Goal: Task Accomplishment & Management: Use online tool/utility

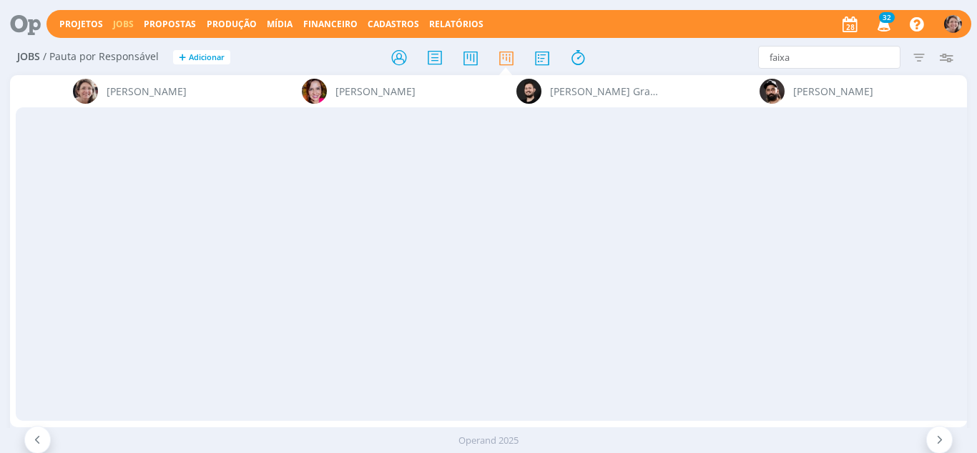
scroll to position [0, 2206]
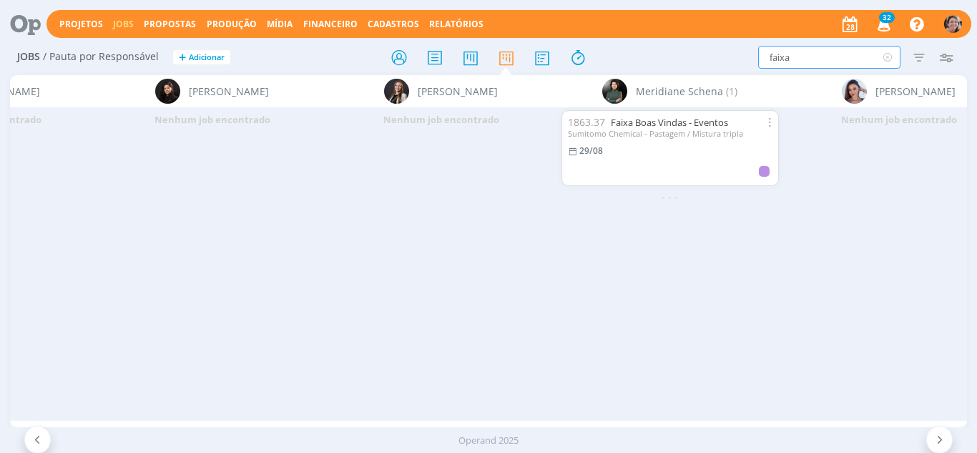
drag, startPoint x: 699, startPoint y: 72, endPoint x: 692, endPoint y: 72, distance: 7.2
click at [692, 72] on div "Jobs / Pauta por Responsável + Adicionar faixa Filtrar Filtrar Limpar faixa Tip…" at bounding box center [488, 58] width 957 height 36
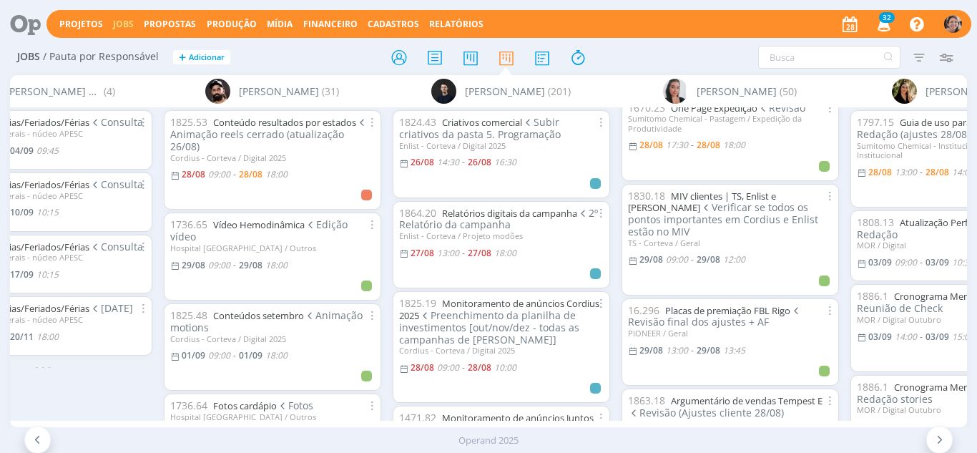
scroll to position [358, 0]
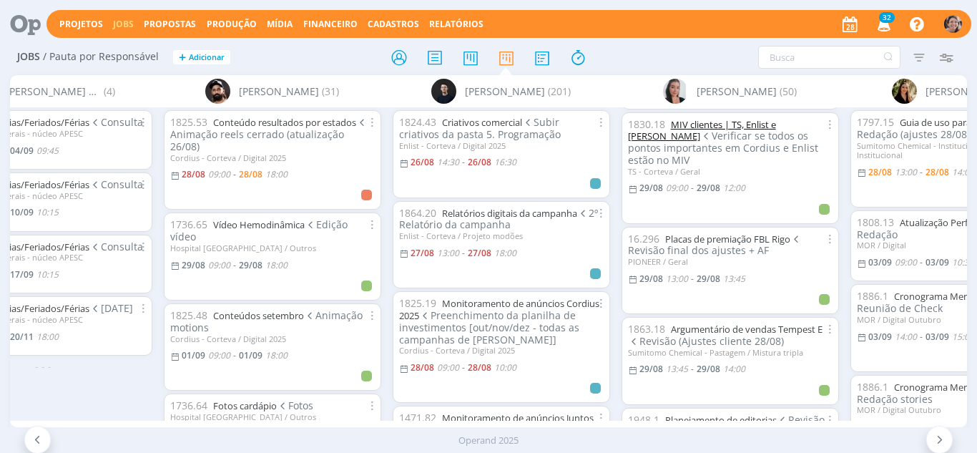
click at [706, 122] on link "MIV clientes | TS, Enlist e Cordius" at bounding box center [702, 130] width 148 height 25
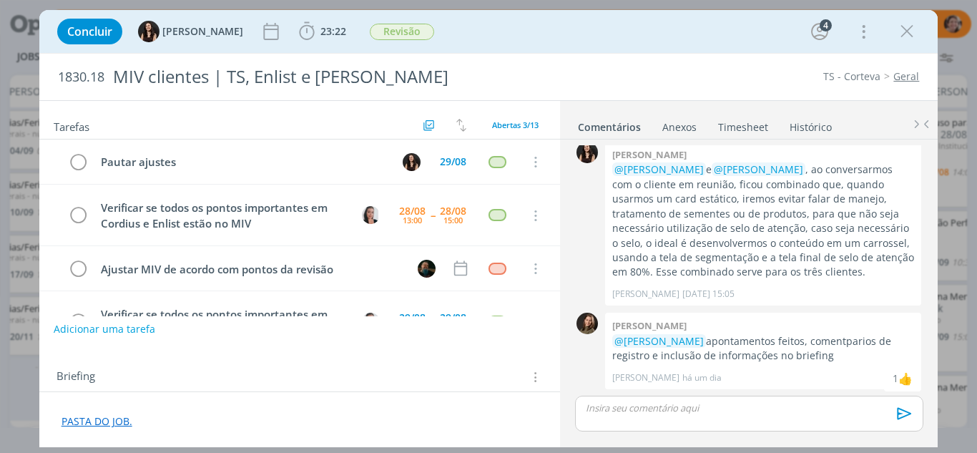
scroll to position [345, 0]
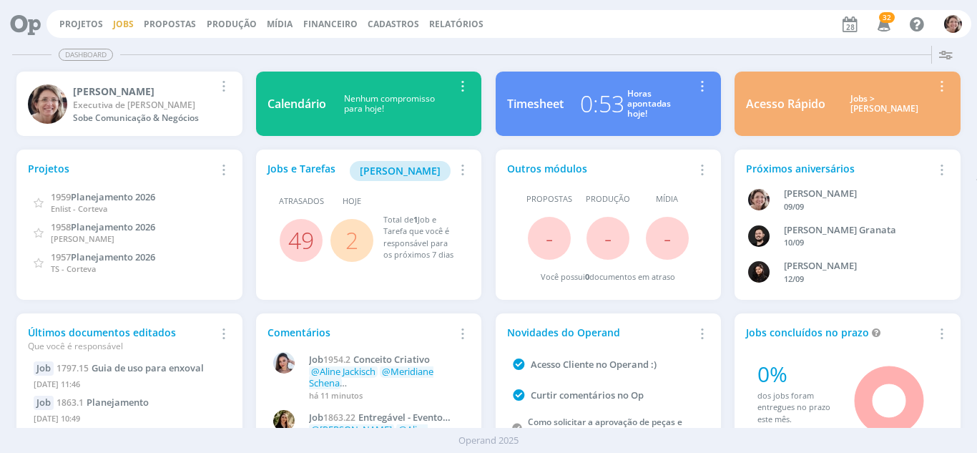
click at [115, 23] on link "Jobs" at bounding box center [123, 24] width 21 height 12
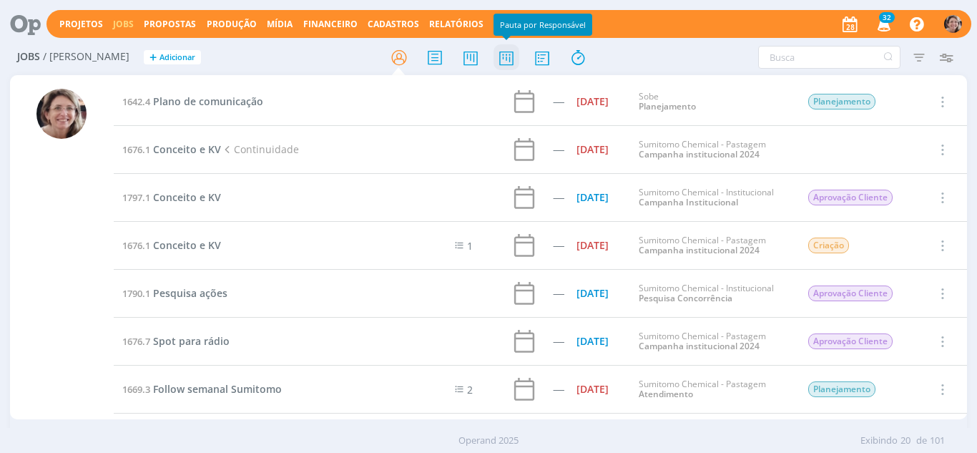
click at [501, 63] on icon at bounding box center [506, 58] width 26 height 28
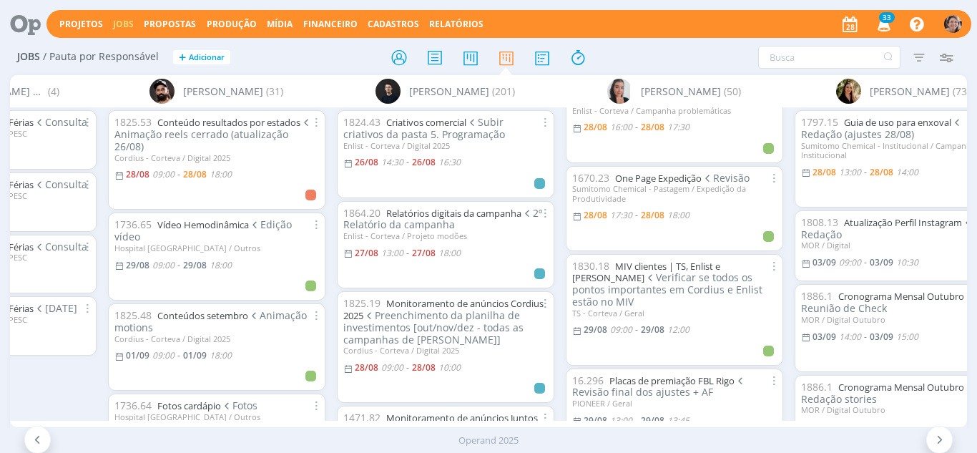
scroll to position [215, 0]
click at [646, 270] on link "MIV clientes | TS, Enlist e Cordius" at bounding box center [646, 273] width 148 height 25
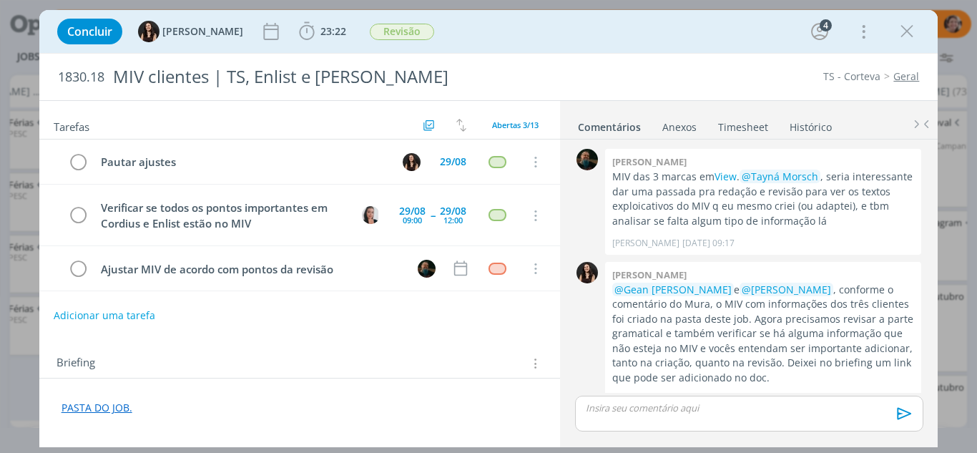
scroll to position [516, 0]
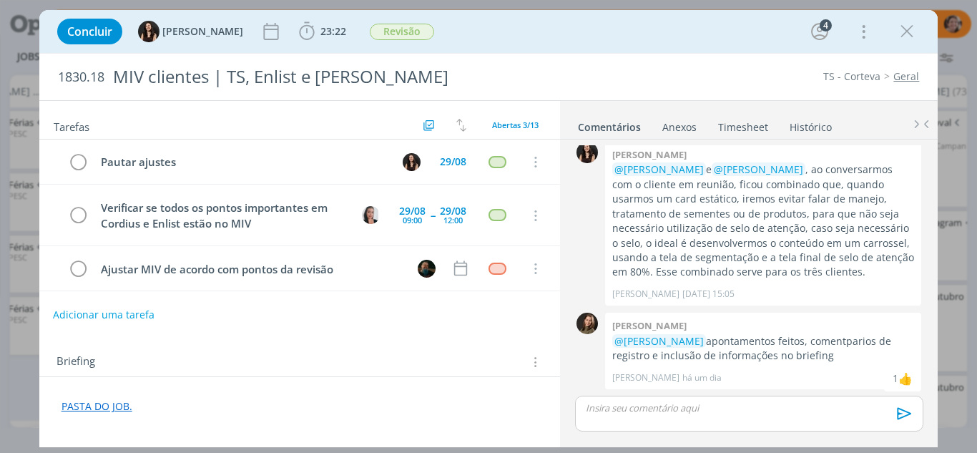
click at [104, 313] on button "Adicionar uma tarefa" at bounding box center [104, 314] width 102 height 24
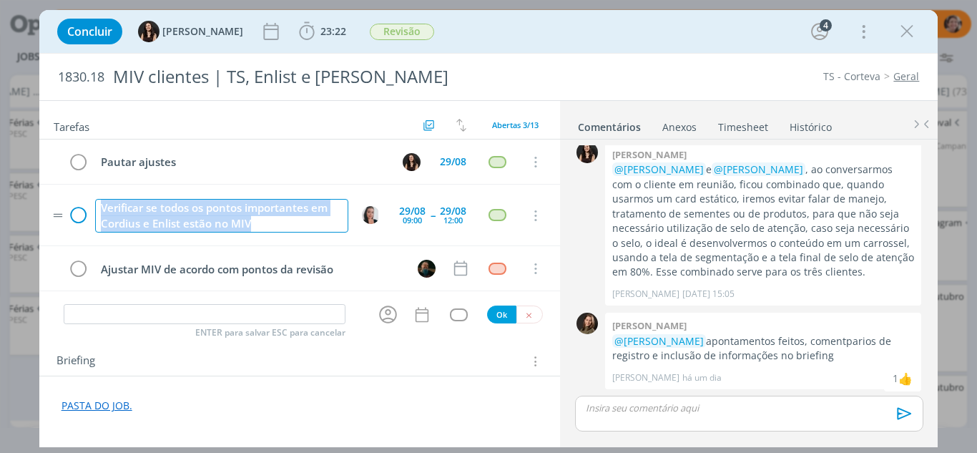
drag, startPoint x: 236, startPoint y: 226, endPoint x: 87, endPoint y: 210, distance: 149.6
click at [86, 212] on tr "Verificar se todos os pontos importantes em Cordius e Enlist estão no MIV 29/08…" at bounding box center [299, 214] width 521 height 61
copy div "Verificar se todos os pontos importantes em Cordius e Enlist estão no MIV"
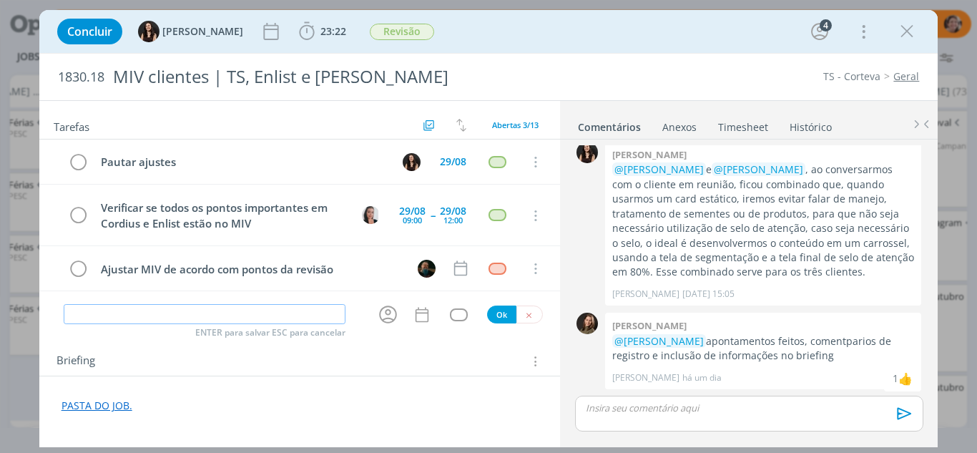
click at [94, 312] on input "dialog" at bounding box center [205, 314] width 282 height 20
paste input "Verificar se todos os pontos importantes em Cordius e Enlist estão no MIV"
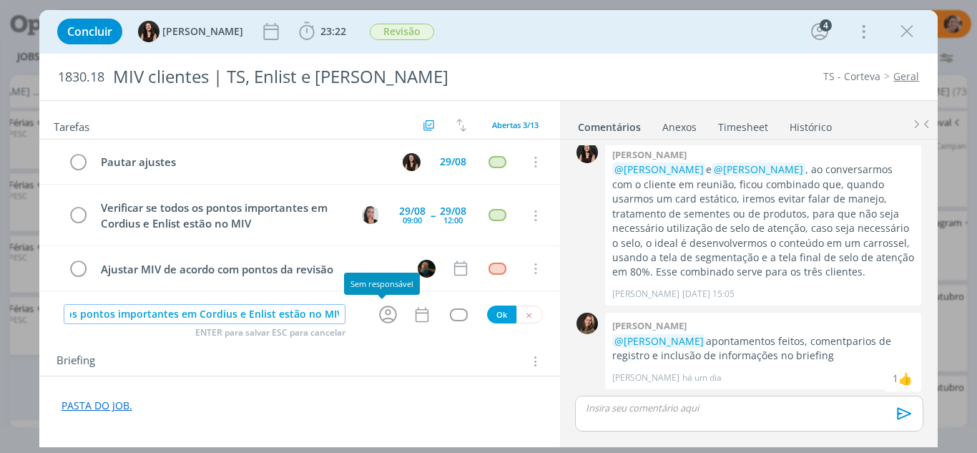
click at [380, 317] on icon "dialog" at bounding box center [388, 314] width 22 height 22
type input "Verificar se todos os pontos importantes em Cordius e Enlist estão no MIV"
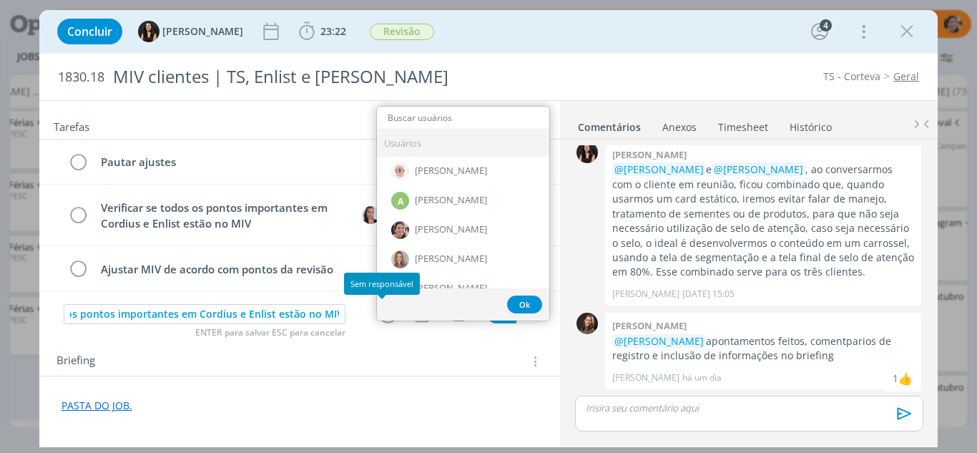
scroll to position [0, 0]
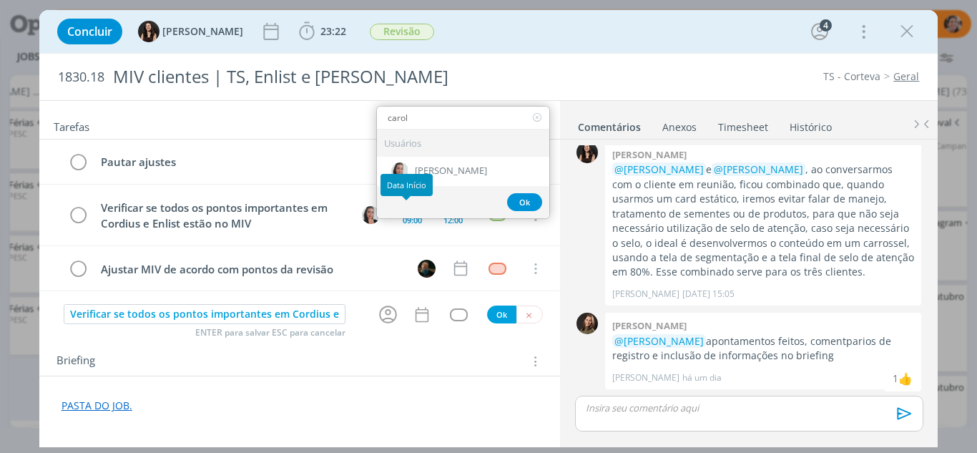
type input "carol"
click at [423, 187] on div "Data Início" at bounding box center [406, 185] width 52 height 22
click at [443, 171] on span "[PERSON_NAME]" at bounding box center [451, 171] width 72 height 11
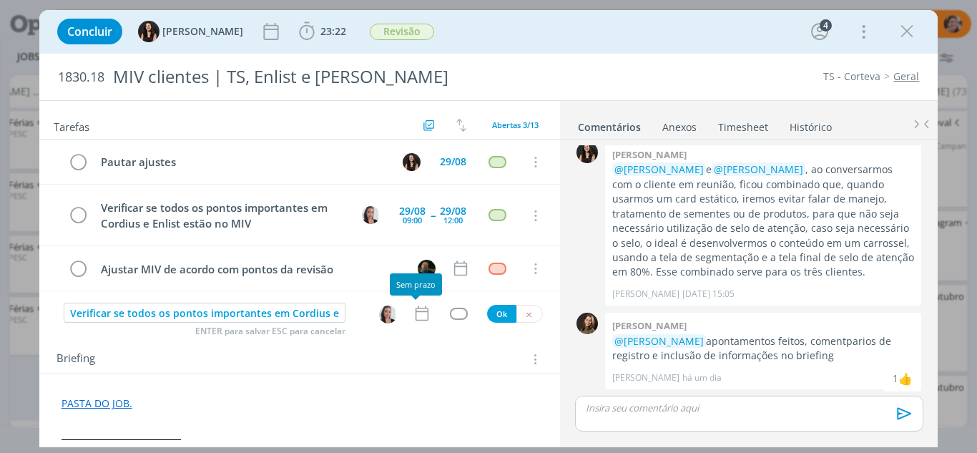
click at [413, 315] on icon "dialog" at bounding box center [422, 313] width 19 height 19
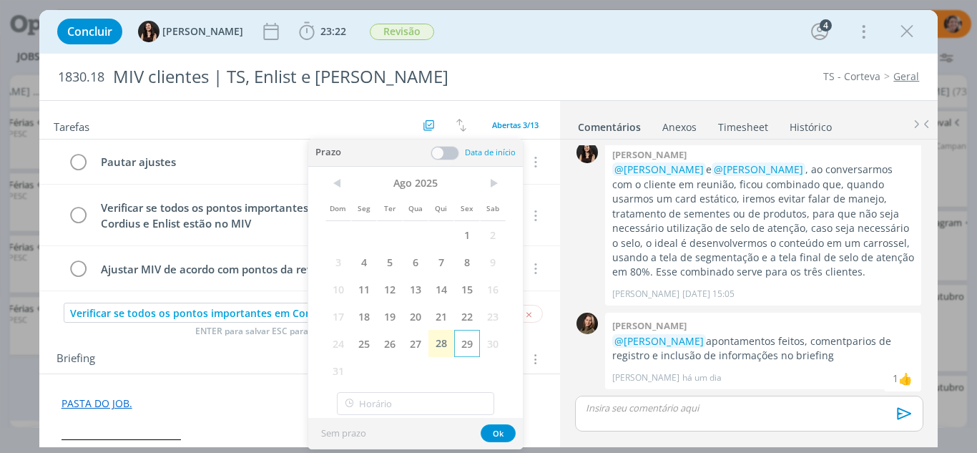
click at [460, 343] on span "29" at bounding box center [467, 343] width 26 height 27
click at [443, 150] on span at bounding box center [444, 153] width 29 height 14
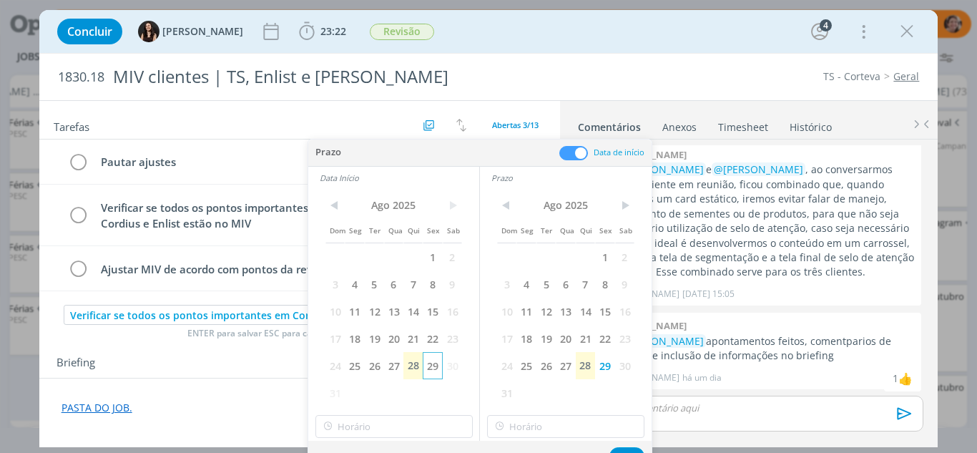
click at [435, 360] on span "29" at bounding box center [432, 365] width 19 height 27
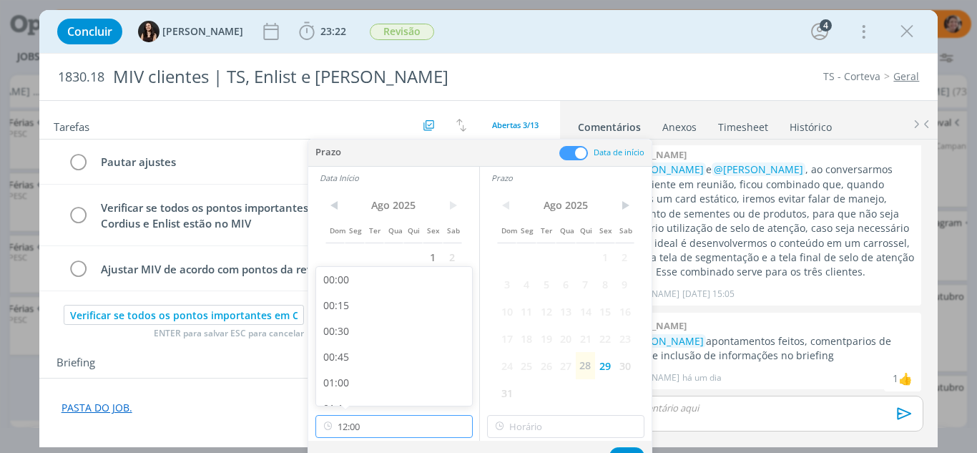
click at [392, 430] on input "12:00" at bounding box center [393, 426] width 157 height 23
click at [348, 287] on div "11:00" at bounding box center [396, 285] width 160 height 26
type input "11:00"
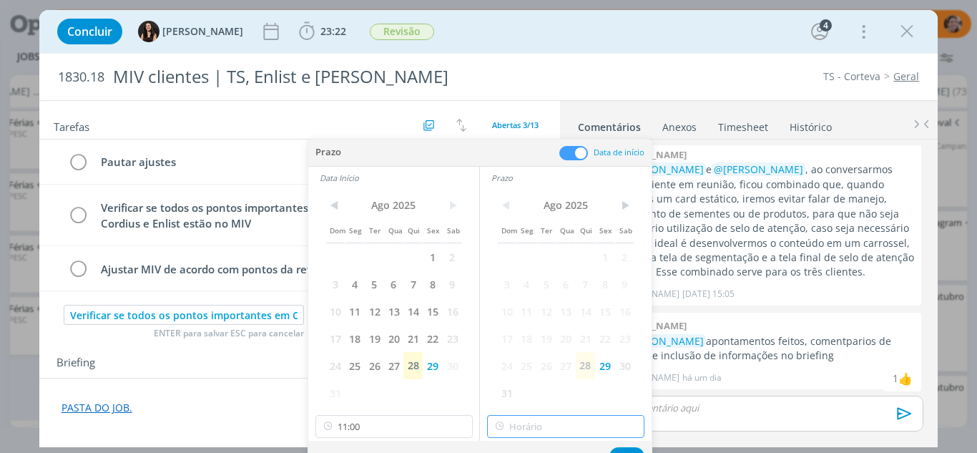
type input "12:00"
click at [535, 418] on input "12:00" at bounding box center [565, 426] width 157 height 23
click at [511, 385] on div "12:00" at bounding box center [568, 388] width 160 height 26
click at [622, 447] on button "Ok" at bounding box center [626, 456] width 35 height 18
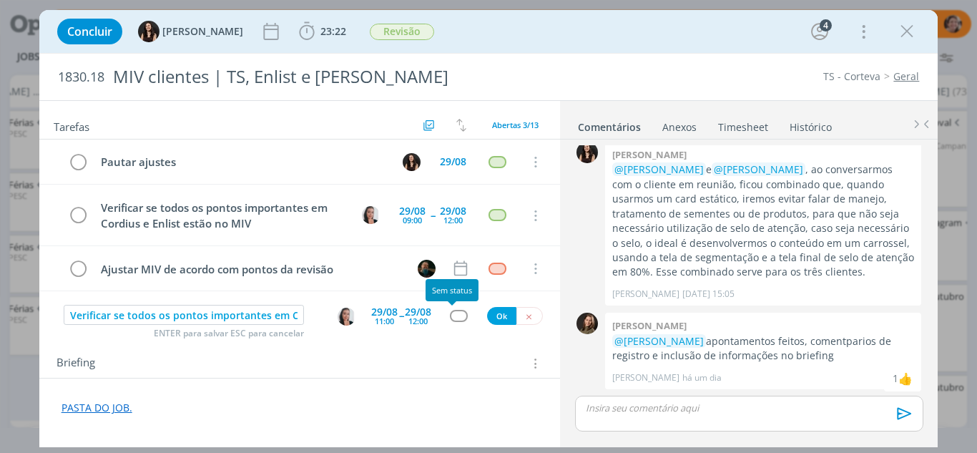
click at [450, 317] on div "dialog" at bounding box center [459, 316] width 18 height 12
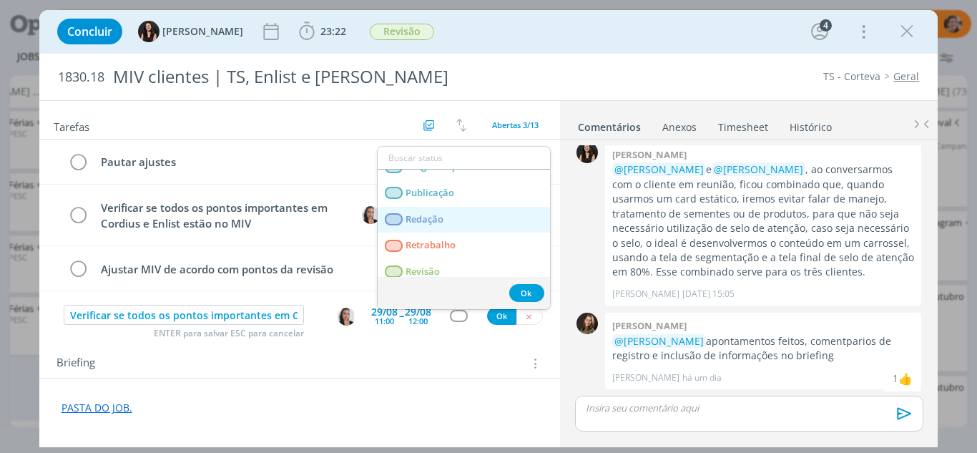
scroll to position [312, 0]
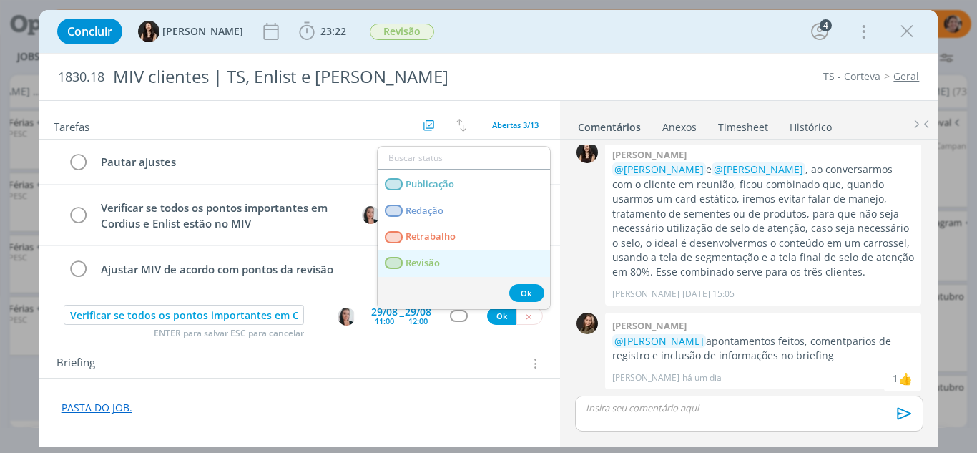
click at [422, 260] on span "Revisão" at bounding box center [422, 262] width 34 height 11
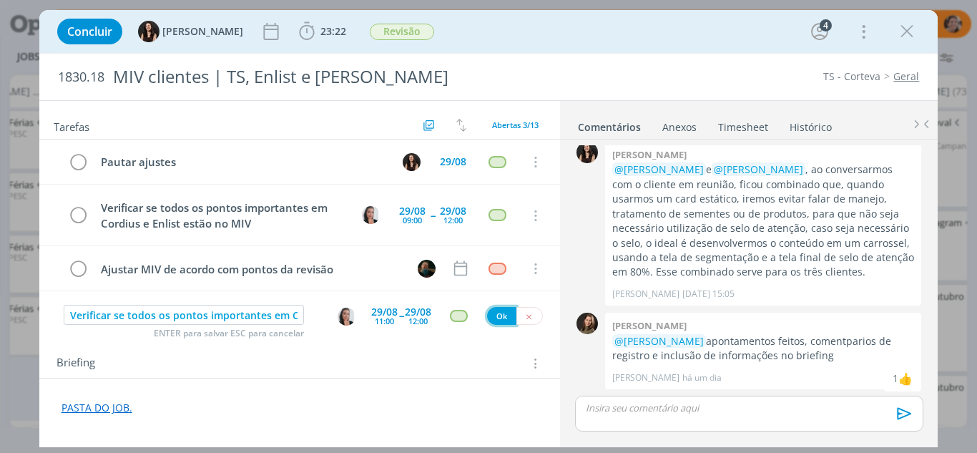
click at [496, 318] on button "Ok" at bounding box center [501, 316] width 29 height 18
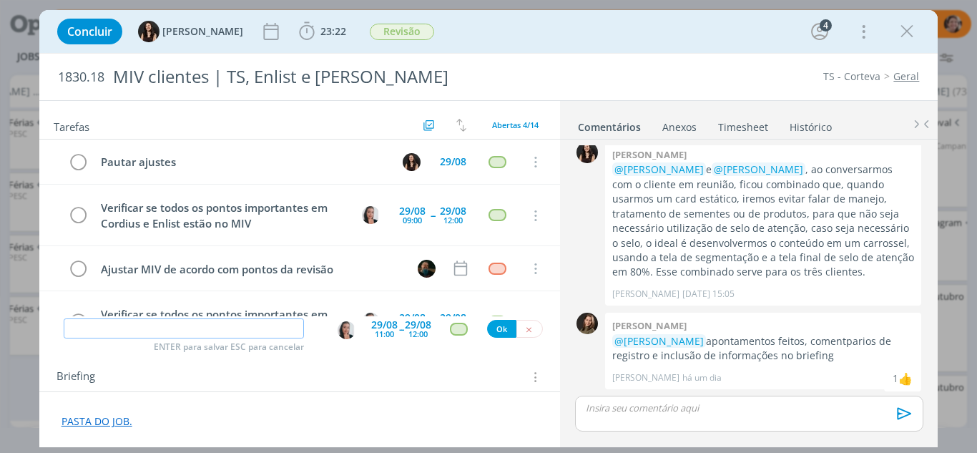
click at [266, 333] on input "dialog" at bounding box center [184, 328] width 241 height 20
type input "'"
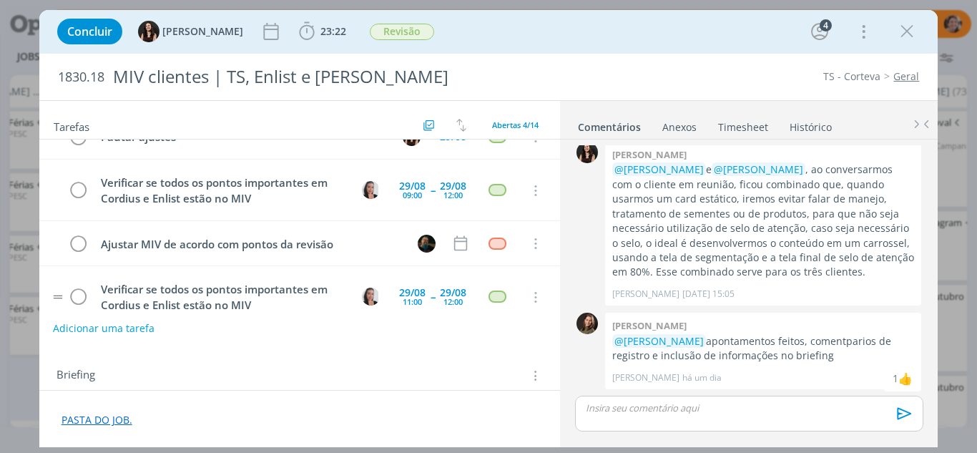
scroll to position [48, 0]
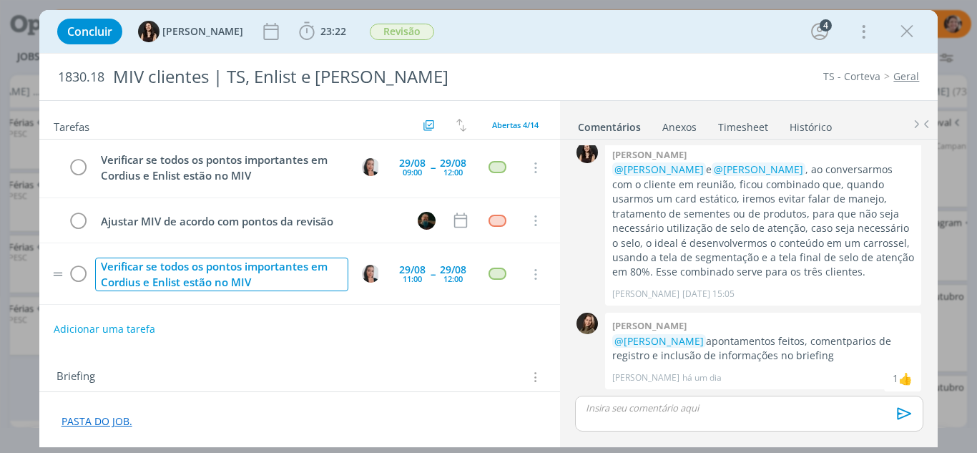
click at [265, 285] on div "Verificar se todos os pontos importantes em Cordius e Enlist estão no MIV" at bounding box center [222, 274] width 254 height 34
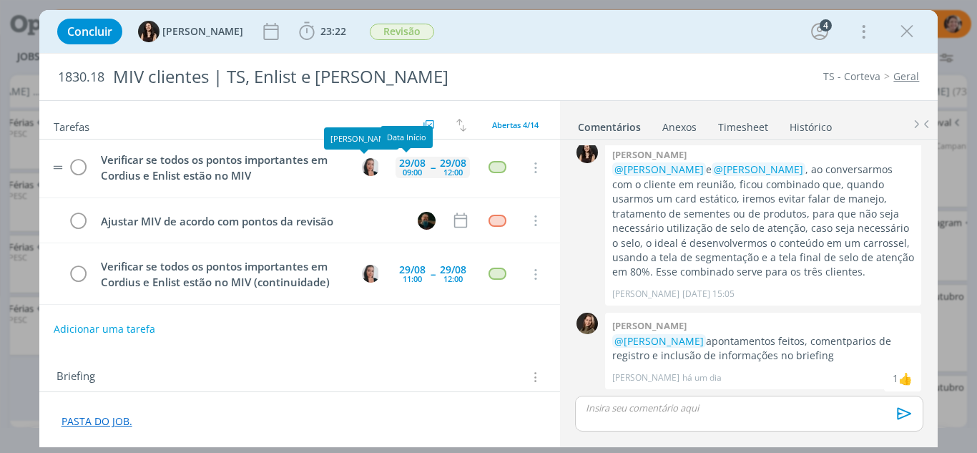
click at [404, 164] on div "29/08" at bounding box center [412, 163] width 26 height 10
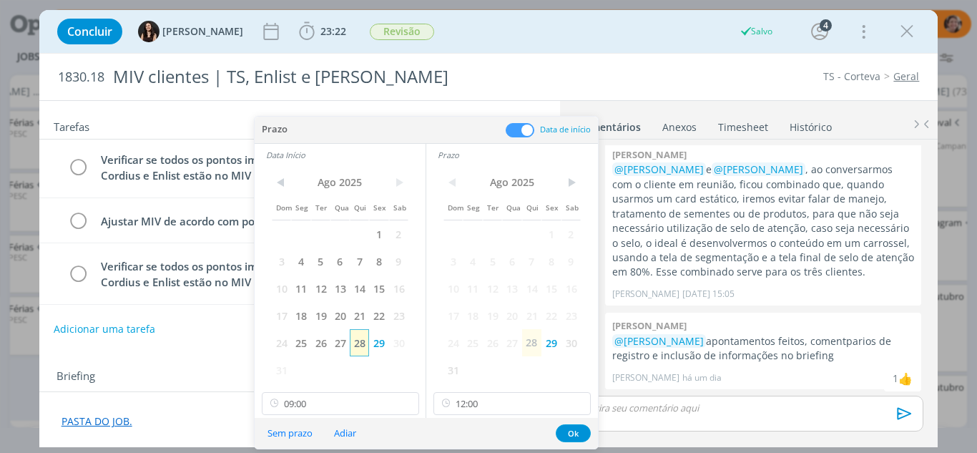
click at [364, 346] on span "28" at bounding box center [359, 342] width 19 height 27
click at [526, 342] on span "28" at bounding box center [531, 342] width 19 height 27
click at [365, 402] on input "09:00" at bounding box center [340, 403] width 157 height 23
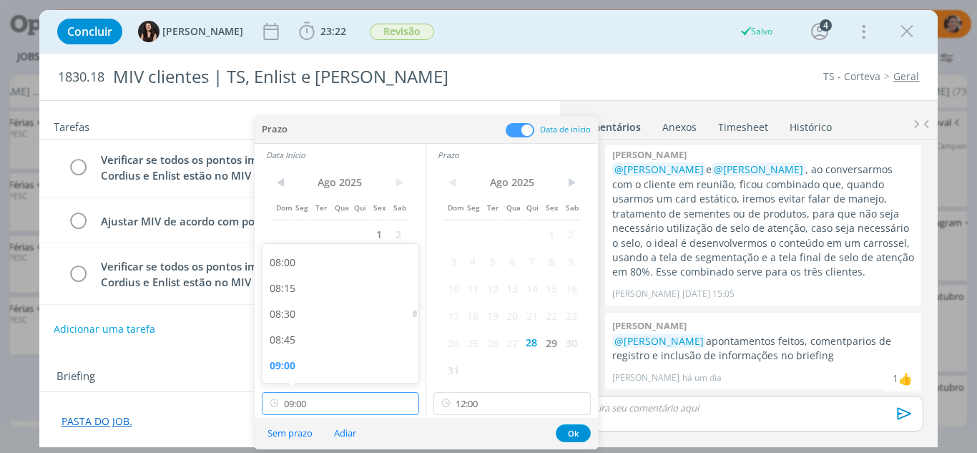
scroll to position [1176, 0]
click at [486, 403] on input "12:00" at bounding box center [511, 403] width 157 height 23
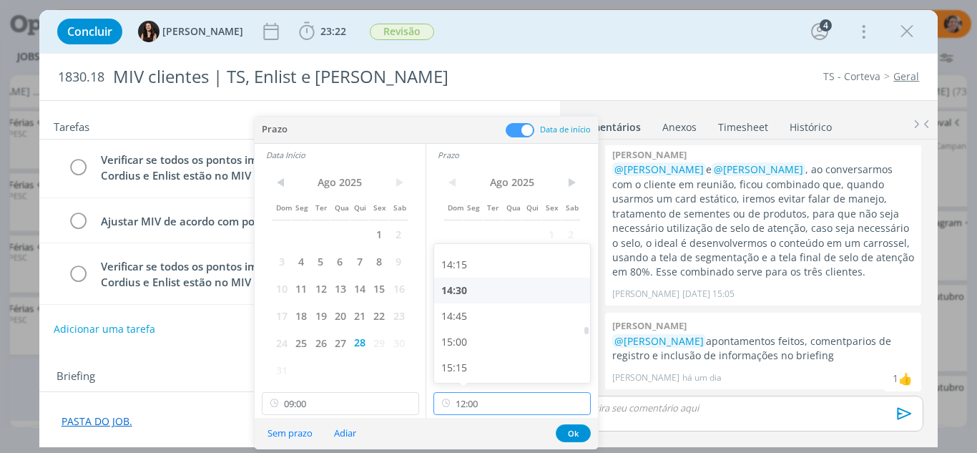
scroll to position [1484, 0]
click at [453, 319] on div "15:00" at bounding box center [514, 317] width 160 height 26
type input "15:00"
click at [317, 402] on input "09:00" at bounding box center [340, 403] width 157 height 23
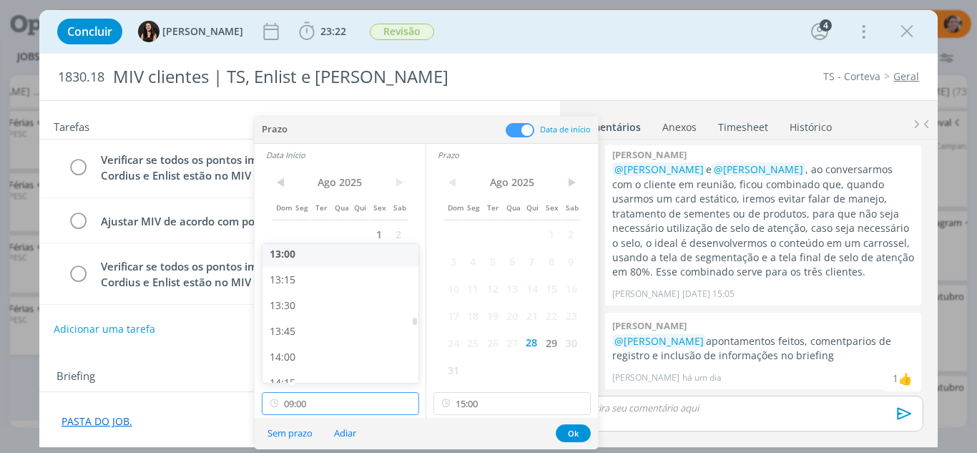
scroll to position [1319, 0]
click at [290, 277] on div "13:00" at bounding box center [342, 277] width 160 height 26
type input "13:00"
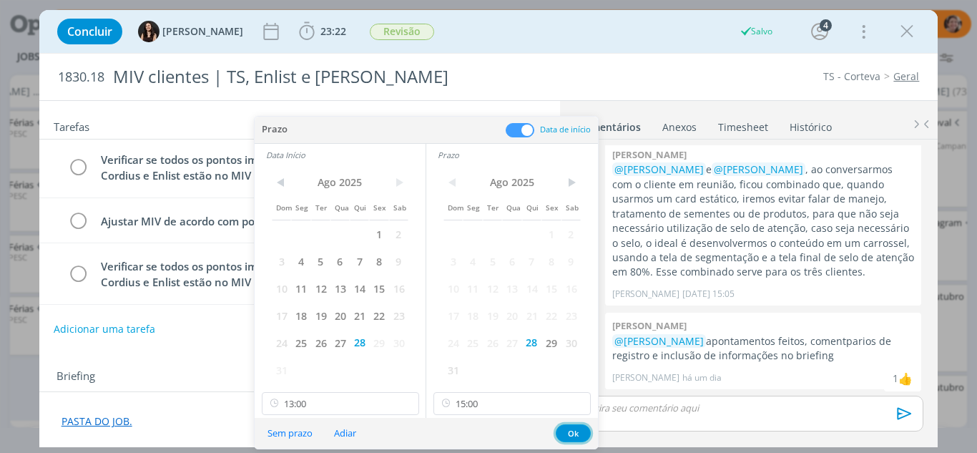
click at [565, 430] on button "Ok" at bounding box center [573, 433] width 35 height 18
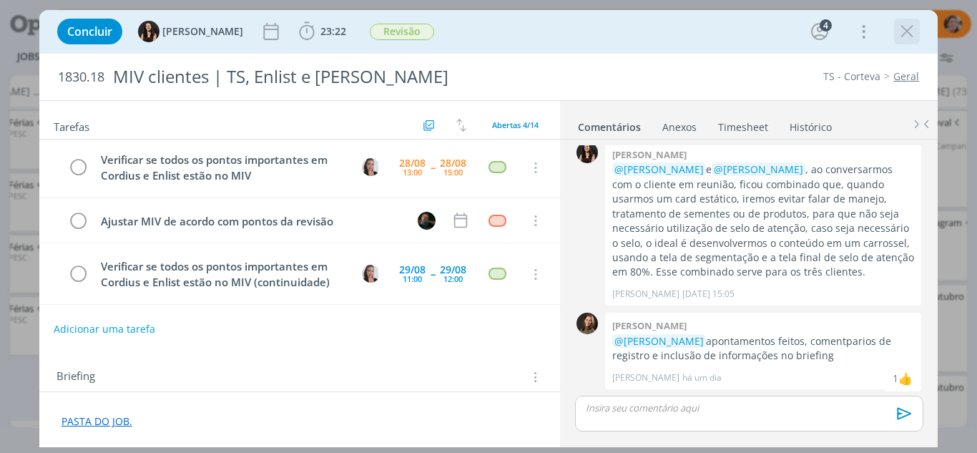
click at [901, 34] on icon "dialog" at bounding box center [906, 31] width 21 height 21
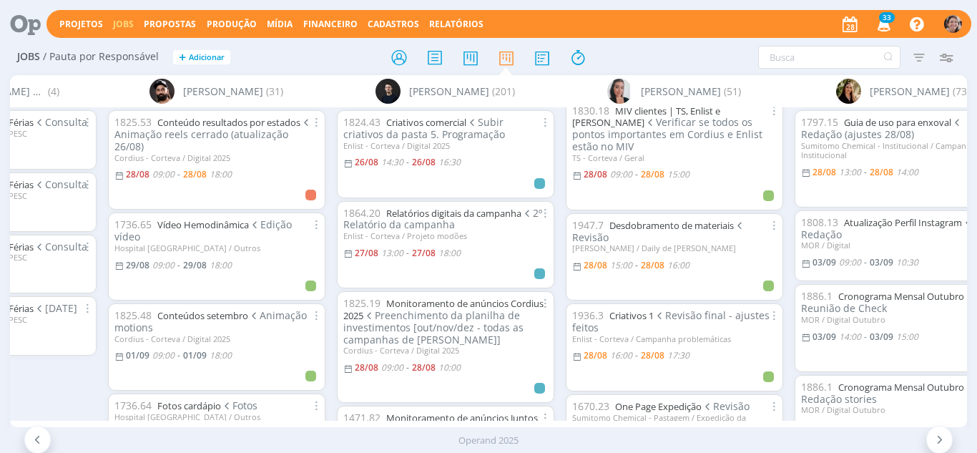
scroll to position [31, 0]
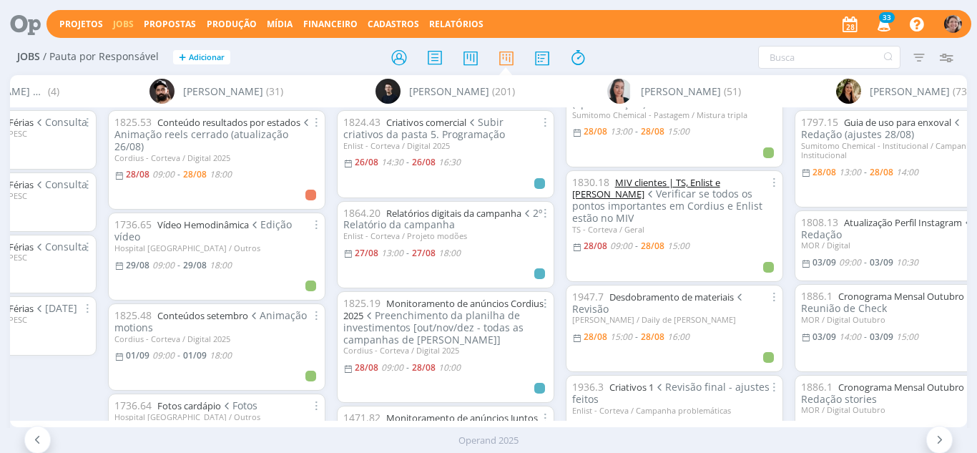
click at [630, 179] on link "MIV clientes | TS, Enlist e Cordius" at bounding box center [646, 188] width 148 height 25
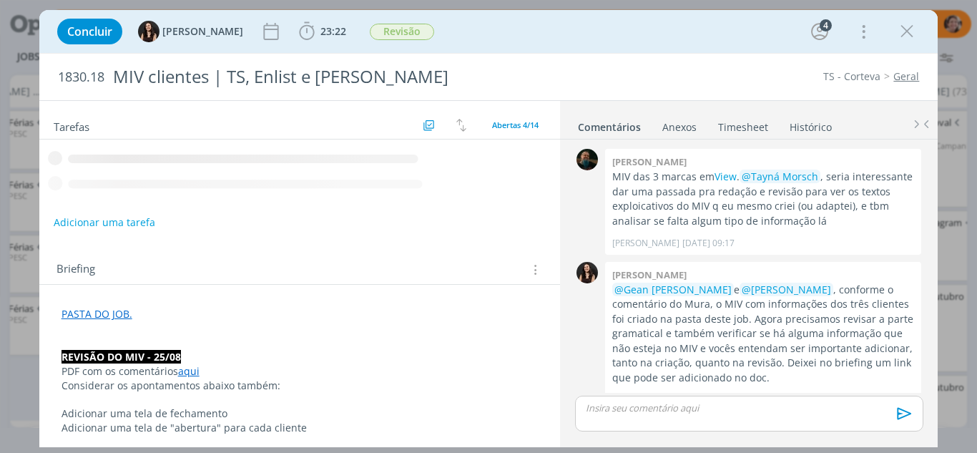
scroll to position [516, 0]
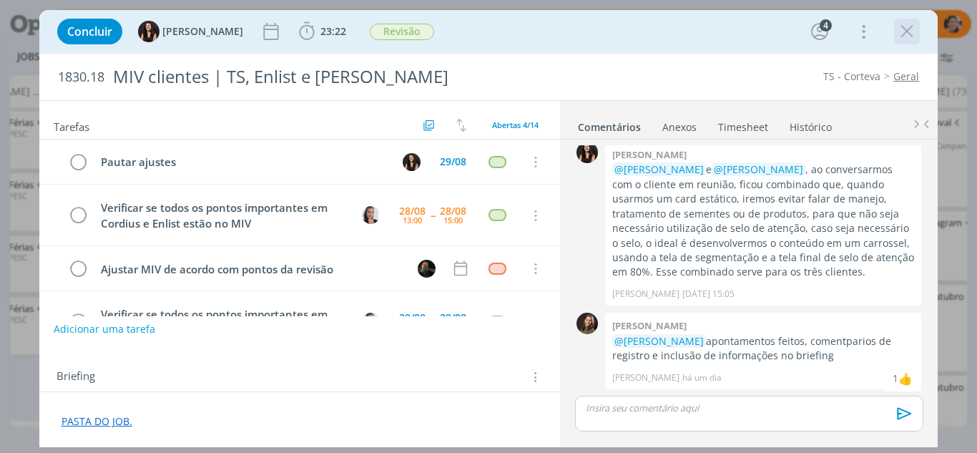
click at [913, 31] on icon "dialog" at bounding box center [906, 31] width 21 height 21
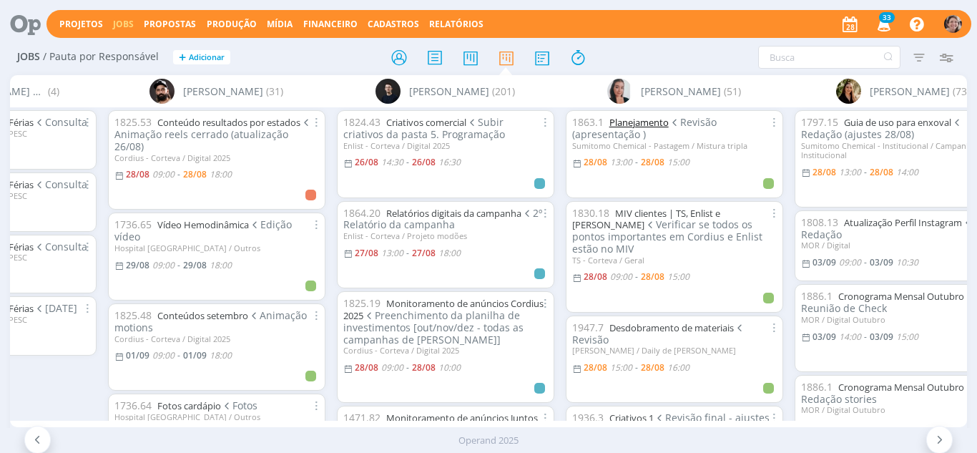
click at [655, 121] on link "Planejamento" at bounding box center [638, 122] width 59 height 13
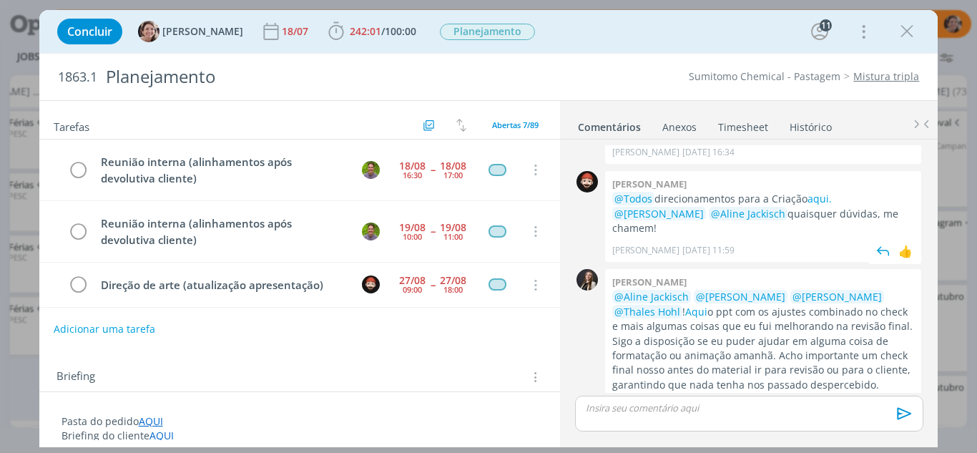
scroll to position [184, 0]
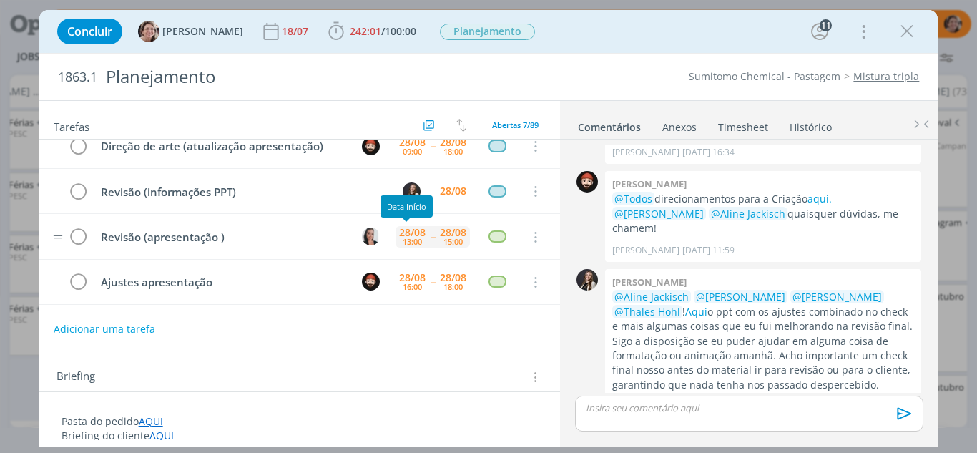
click at [403, 245] on div "13:00" at bounding box center [412, 241] width 19 height 8
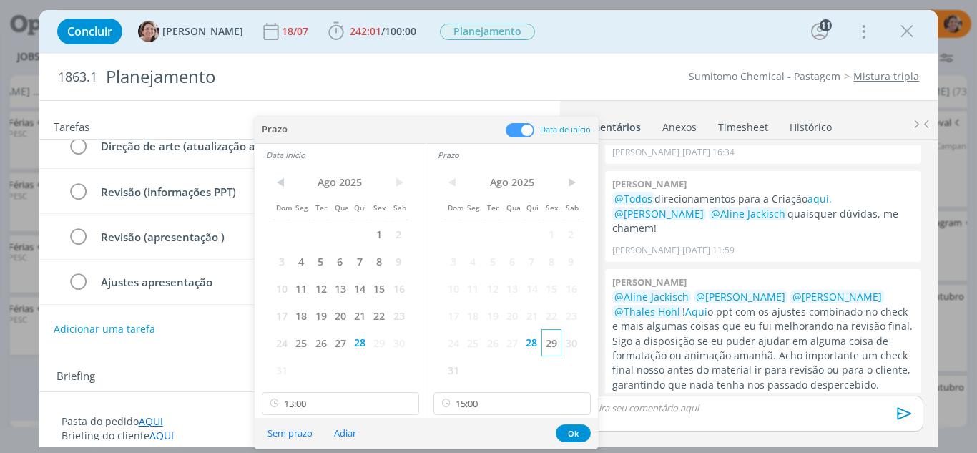
drag, startPoint x: 553, startPoint y: 345, endPoint x: 428, endPoint y: 363, distance: 127.1
click at [552, 345] on span "29" at bounding box center [550, 342] width 19 height 27
drag, startPoint x: 386, startPoint y: 346, endPoint x: 332, endPoint y: 397, distance: 74.4
click at [388, 345] on span "29" at bounding box center [378, 342] width 19 height 27
click at [333, 397] on input "13:00" at bounding box center [340, 403] width 157 height 23
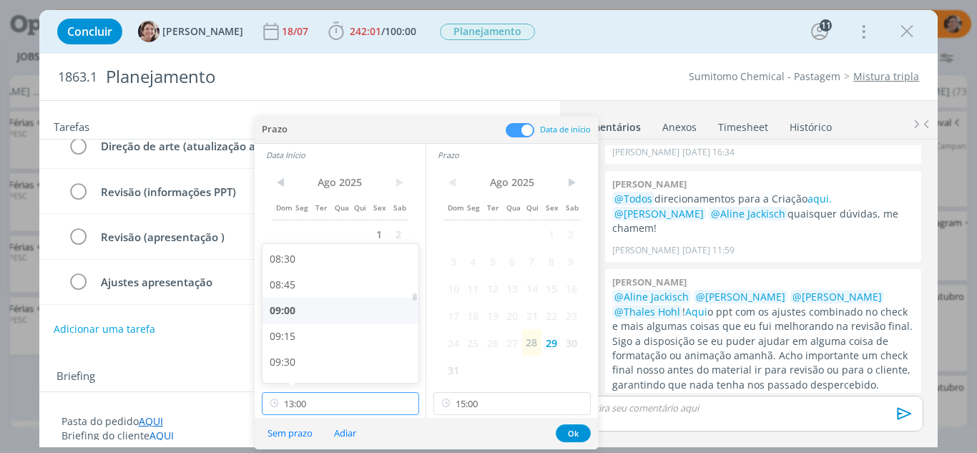
scroll to position [872, 0]
click at [297, 306] on div "09:00" at bounding box center [342, 311] width 160 height 26
type input "09:00"
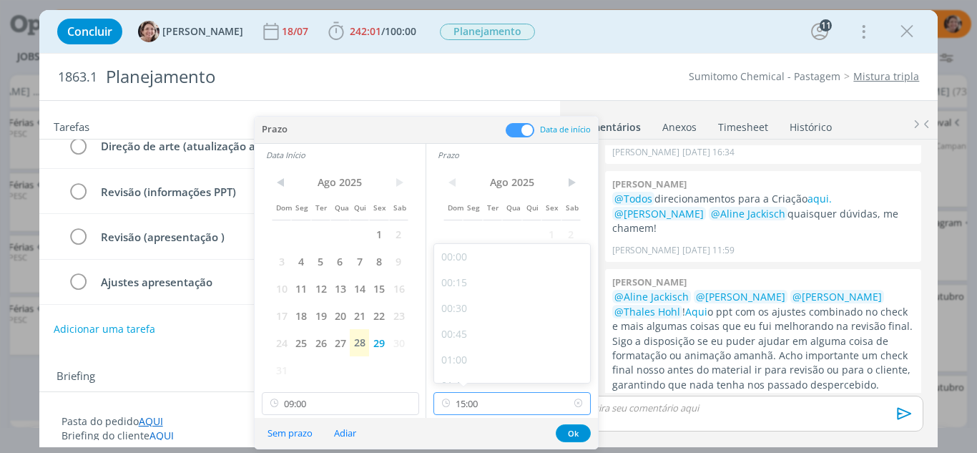
click at [502, 405] on input "15:00" at bounding box center [511, 403] width 157 height 23
click at [466, 316] on div "11:00" at bounding box center [514, 311] width 160 height 26
type input "11:00"
click at [570, 434] on button "Ok" at bounding box center [573, 433] width 35 height 18
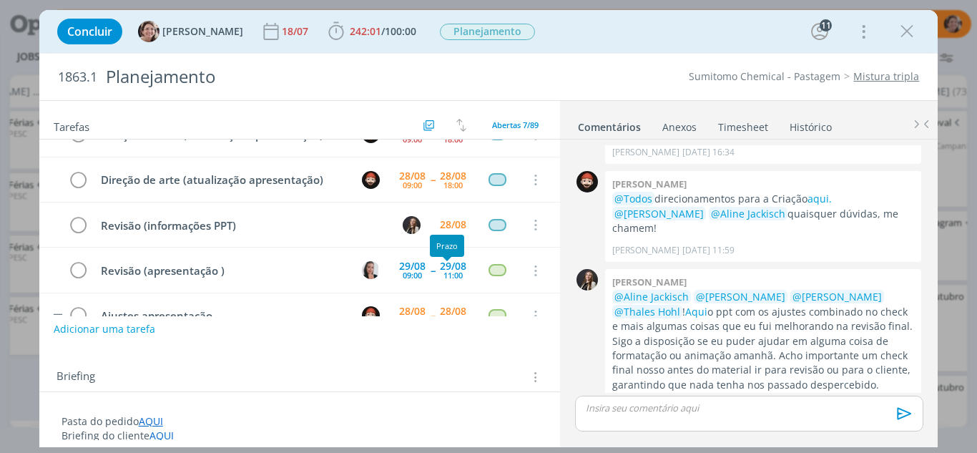
scroll to position [184, 0]
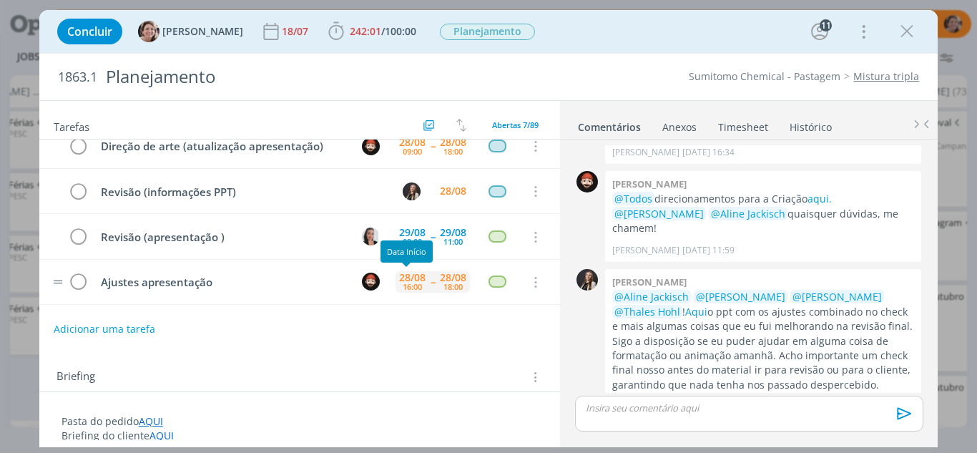
click at [403, 285] on div "16:00" at bounding box center [412, 286] width 19 height 8
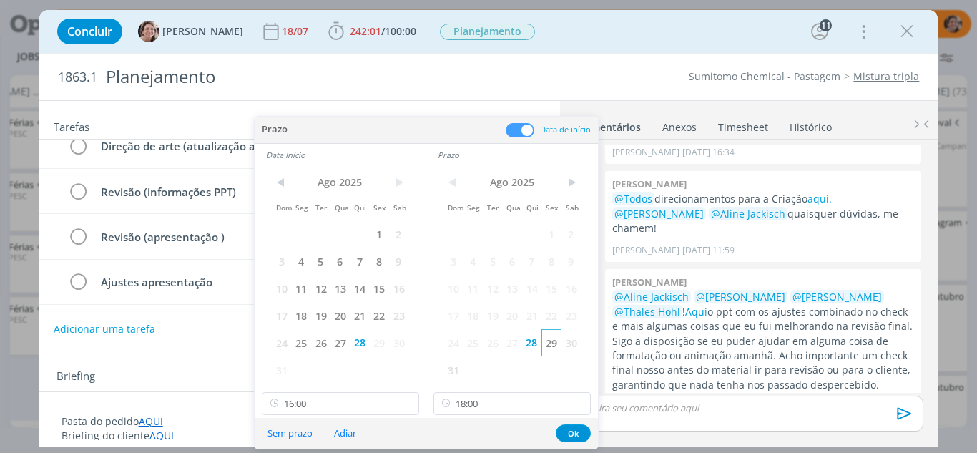
click at [555, 338] on span "29" at bounding box center [550, 342] width 19 height 27
click at [385, 346] on span "29" at bounding box center [378, 342] width 19 height 27
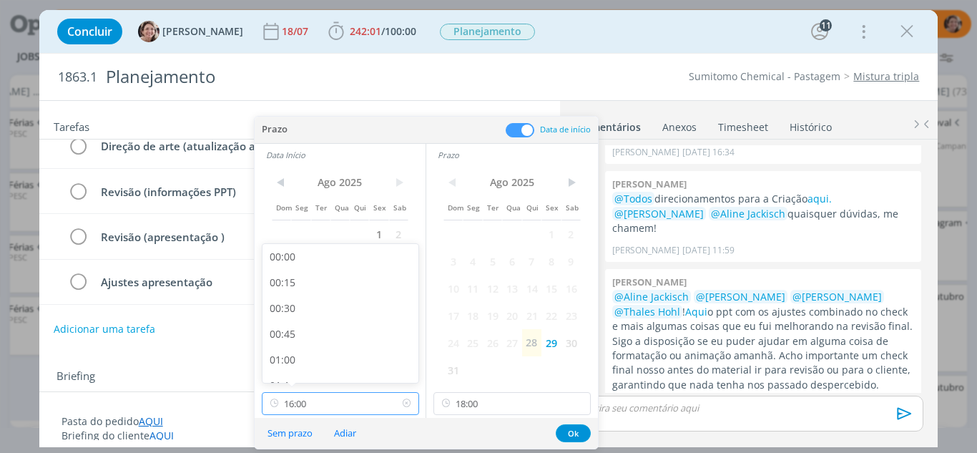
click at [328, 403] on input "16:00" at bounding box center [340, 403] width 157 height 23
click at [302, 278] on div "11:00" at bounding box center [342, 280] width 160 height 26
type input "11:00"
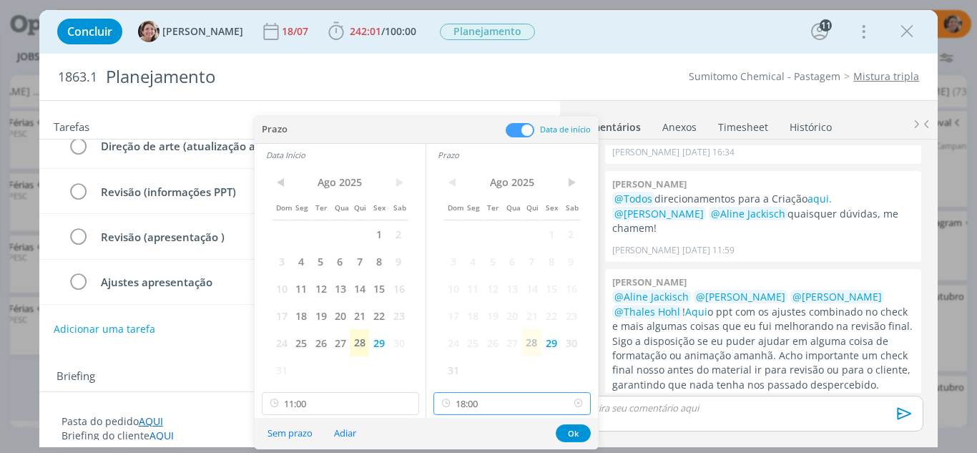
click at [491, 403] on input "18:00" at bounding box center [511, 403] width 157 height 23
click at [468, 320] on div "12:00" at bounding box center [514, 320] width 160 height 26
type input "12:00"
click at [566, 427] on button "Ok" at bounding box center [573, 433] width 35 height 18
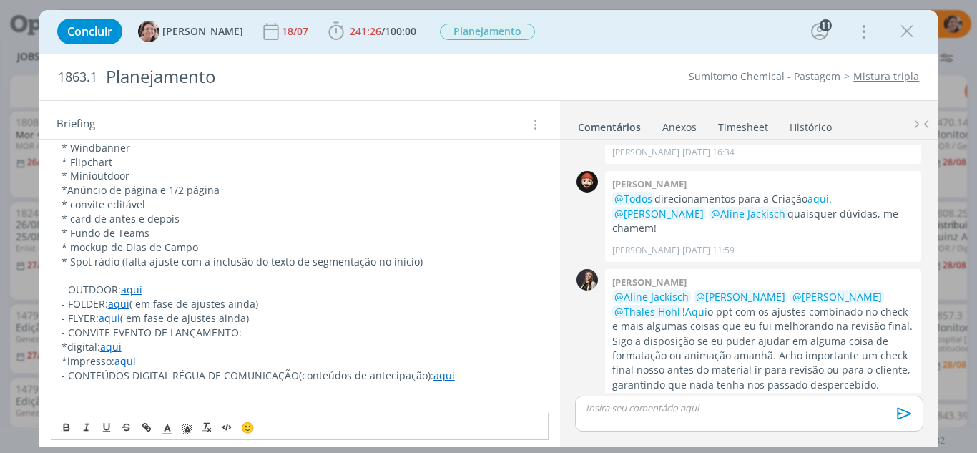
scroll to position [572, 0]
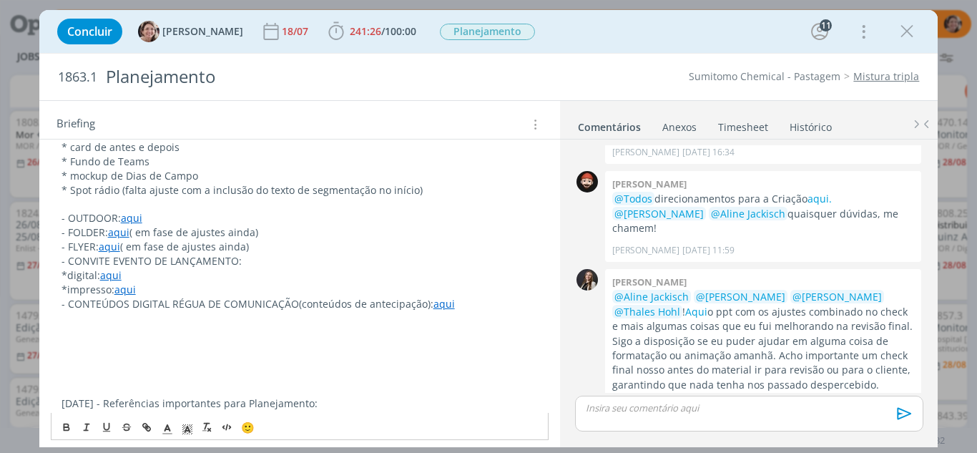
click at [122, 333] on p "dialog" at bounding box center [299, 332] width 477 height 14
click at [221, 322] on p "dialog" at bounding box center [299, 318] width 477 height 14
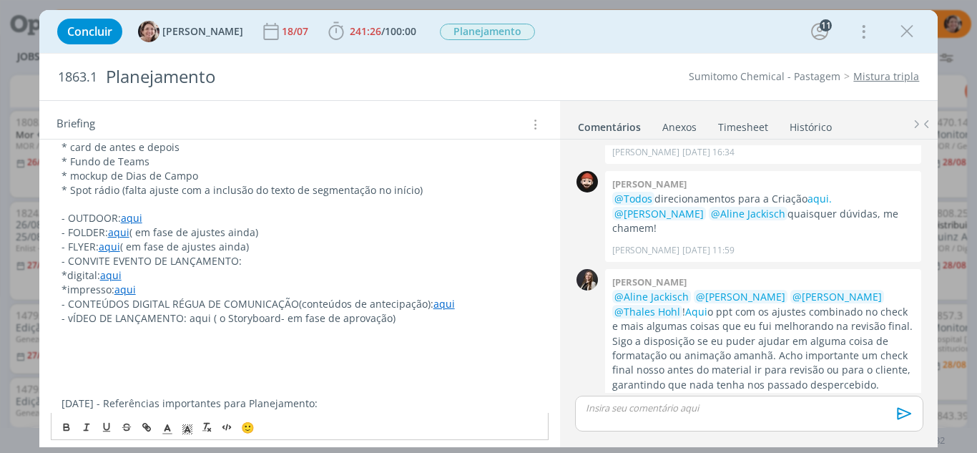
click at [72, 322] on p "- vÍDEO DE LANÇAMENTO: aqui ( o Storyboard- em fase de aprovação)" at bounding box center [299, 318] width 477 height 14
drag, startPoint x: 207, startPoint y: 322, endPoint x: 187, endPoint y: 321, distance: 20.0
click at [187, 321] on p "- VÍDEO DE LANÇAMENTO: aqui ( o Storyboard- em fase de aprovação)" at bounding box center [299, 318] width 477 height 14
click at [148, 422] on icon "dialog" at bounding box center [146, 426] width 11 height 11
type input "aqui"
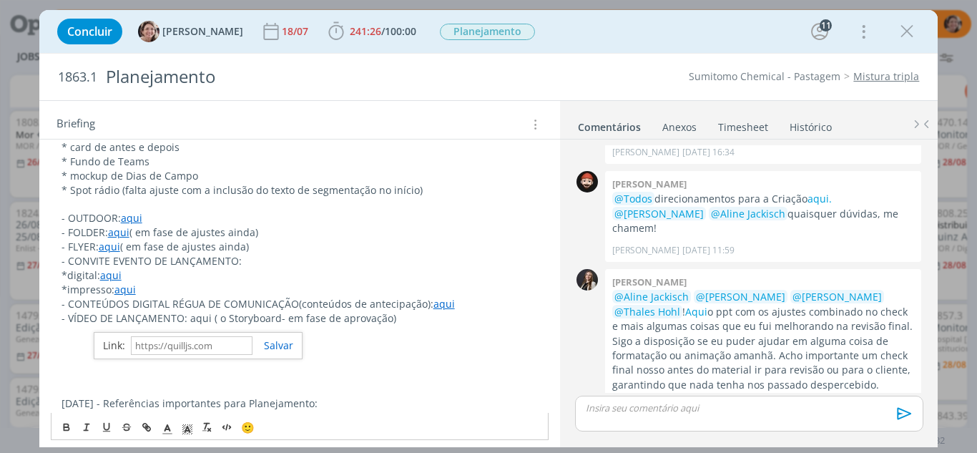
paste input "[URL][DOMAIN_NAME]"
click at [281, 350] on link "dialog" at bounding box center [272, 345] width 41 height 14
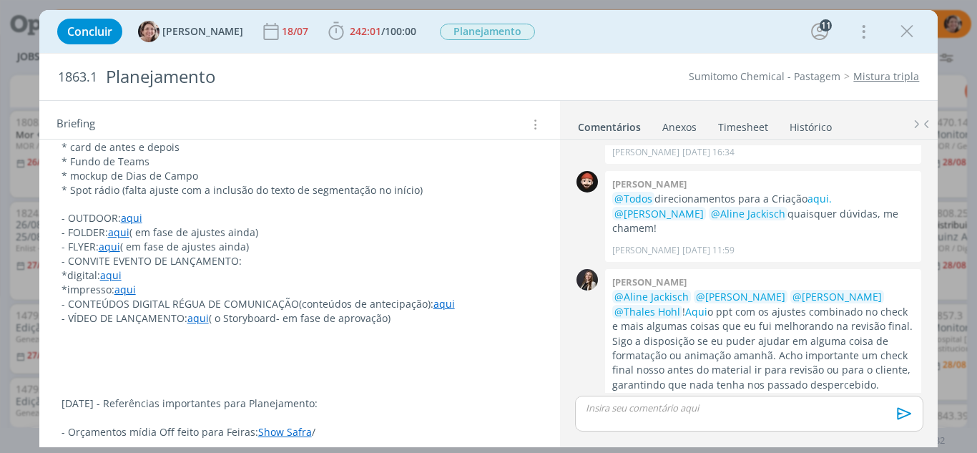
click at [84, 335] on p "dialog" at bounding box center [299, 332] width 477 height 14
drag, startPoint x: 164, startPoint y: 335, endPoint x: 132, endPoint y: 335, distance: 31.5
click at [132, 335] on p "-BANNER SITE: aqui" at bounding box center [299, 332] width 477 height 14
click at [146, 424] on icon "dialog" at bounding box center [146, 426] width 11 height 11
type input "aqui"
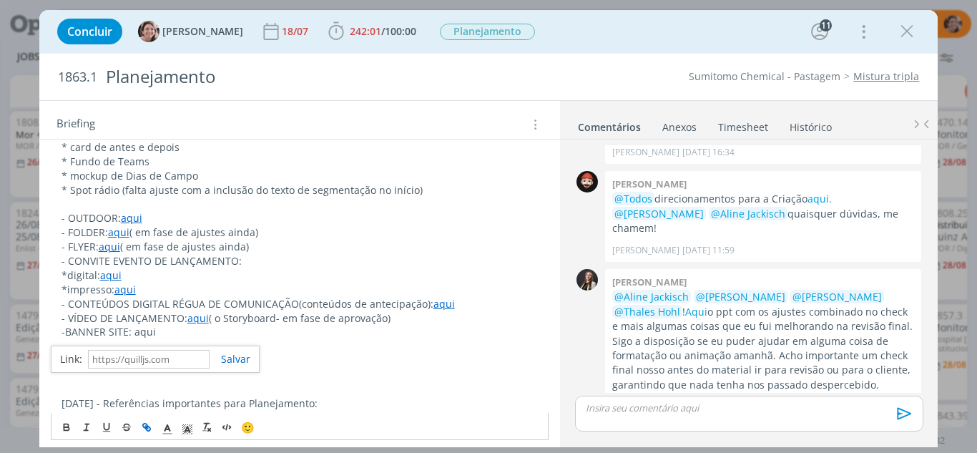
paste input "[URL][DOMAIN_NAME]"
type input "[URL][DOMAIN_NAME]"
click at [247, 357] on link "dialog" at bounding box center [230, 359] width 41 height 14
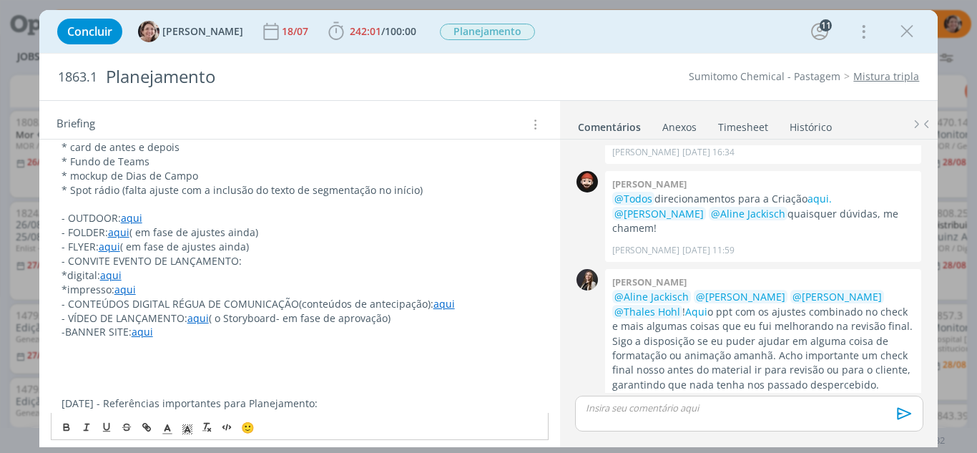
scroll to position [572, 0]
click at [229, 391] on p "dialog" at bounding box center [299, 389] width 477 height 14
